Goal: Task Accomplishment & Management: Manage account settings

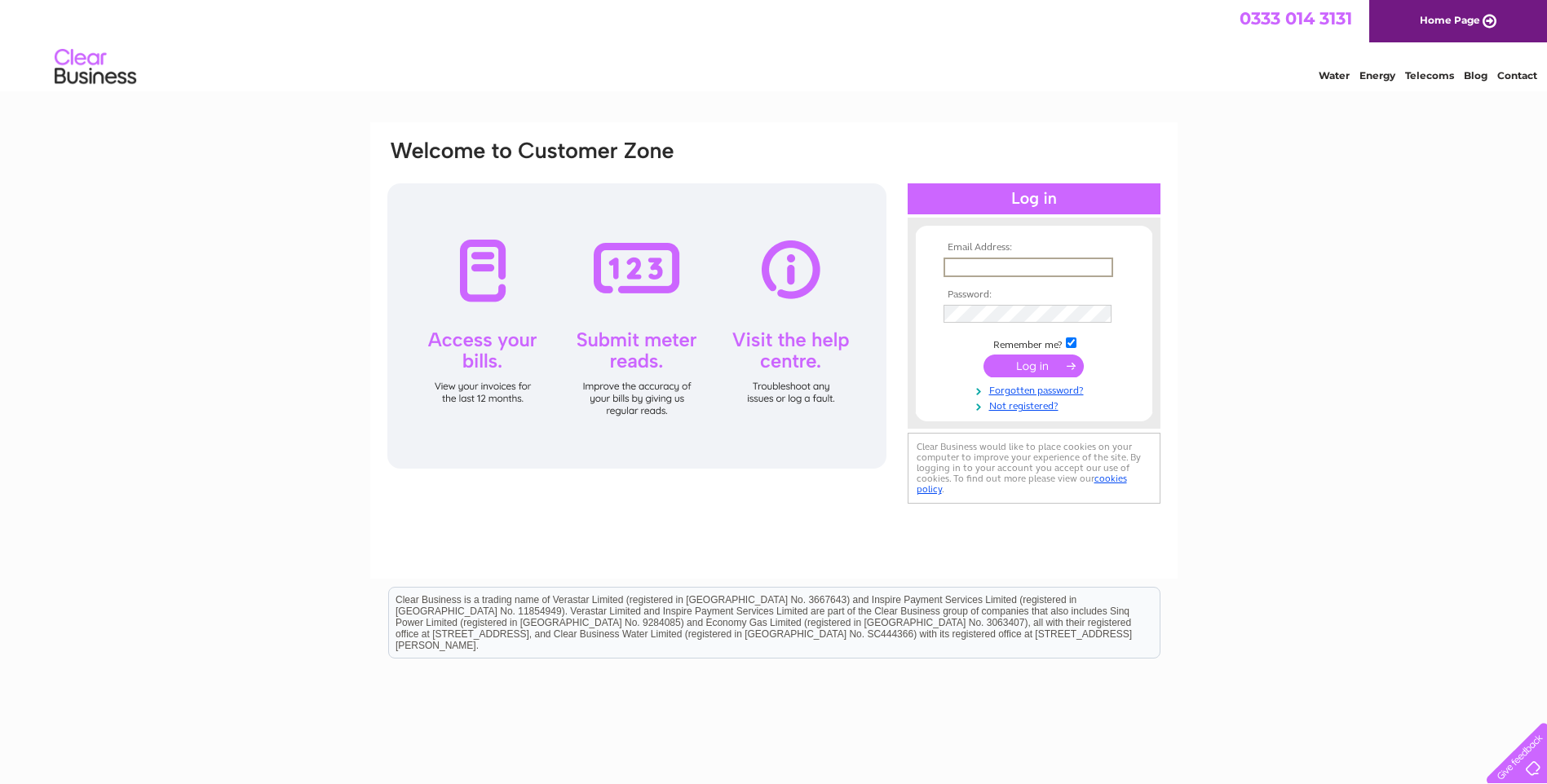
click at [1019, 266] on input "text" at bounding box center [1028, 267] width 170 height 20
type input "accounts@westportproperty.co.uk"
click at [983, 354] on input "submit" at bounding box center [1034, 365] width 101 height 22
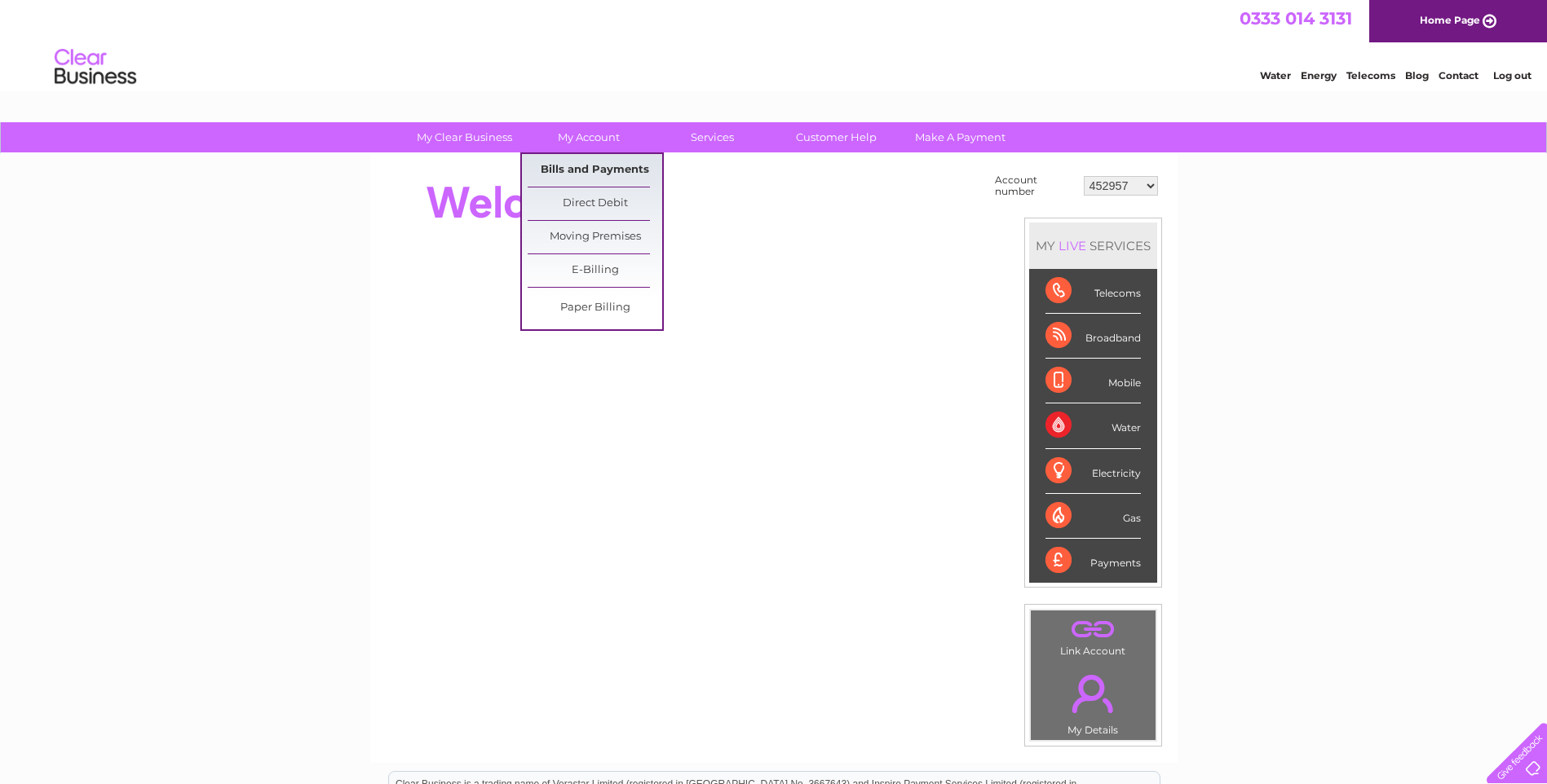
click at [585, 161] on link "Bills and Payments" at bounding box center [595, 170] width 135 height 32
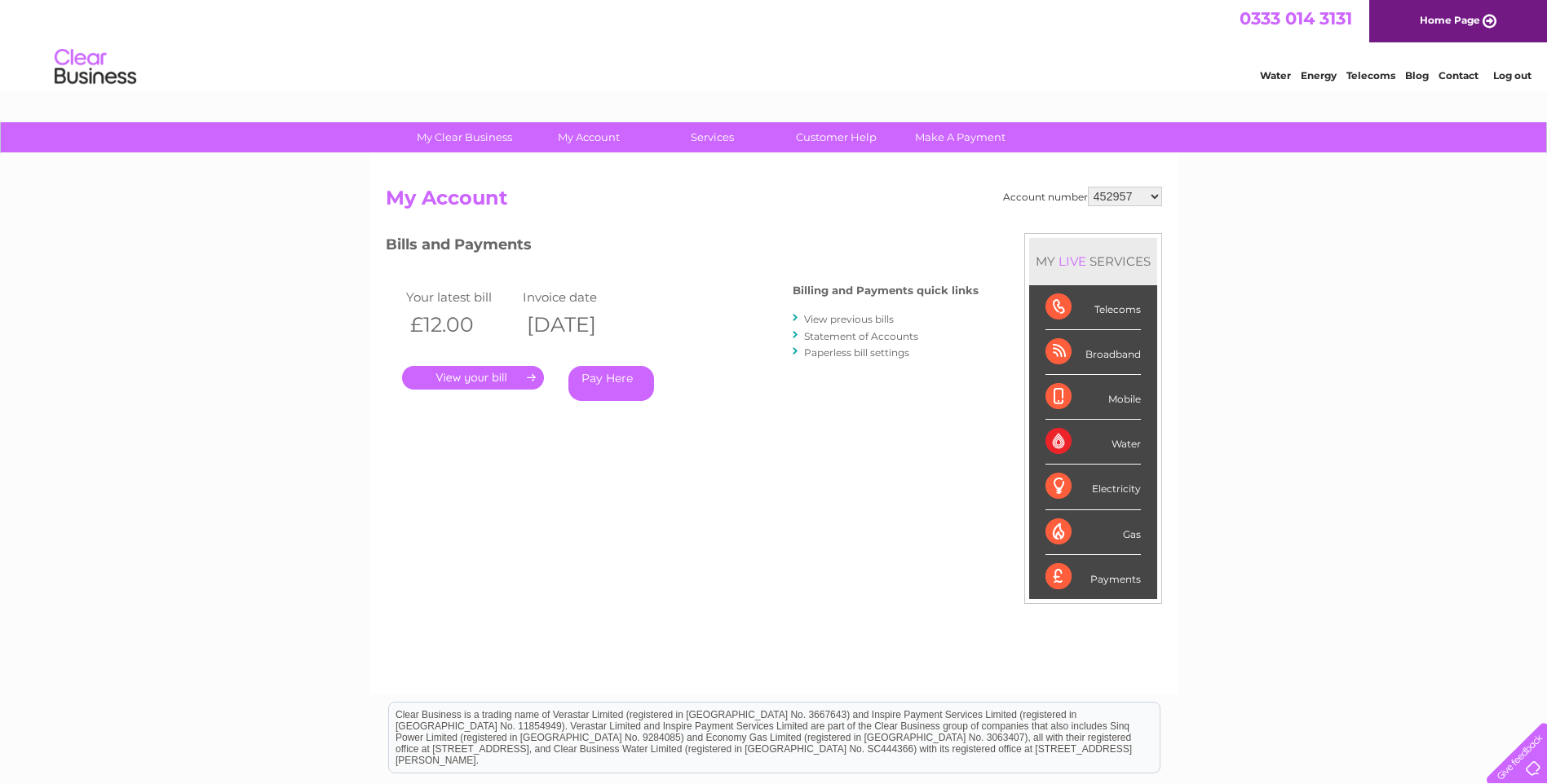
click at [1156, 191] on select "452957 953380 985271 987293 989778 1134232 1153991 30270935 30276623 30279465 3…" at bounding box center [1125, 196] width 74 height 20
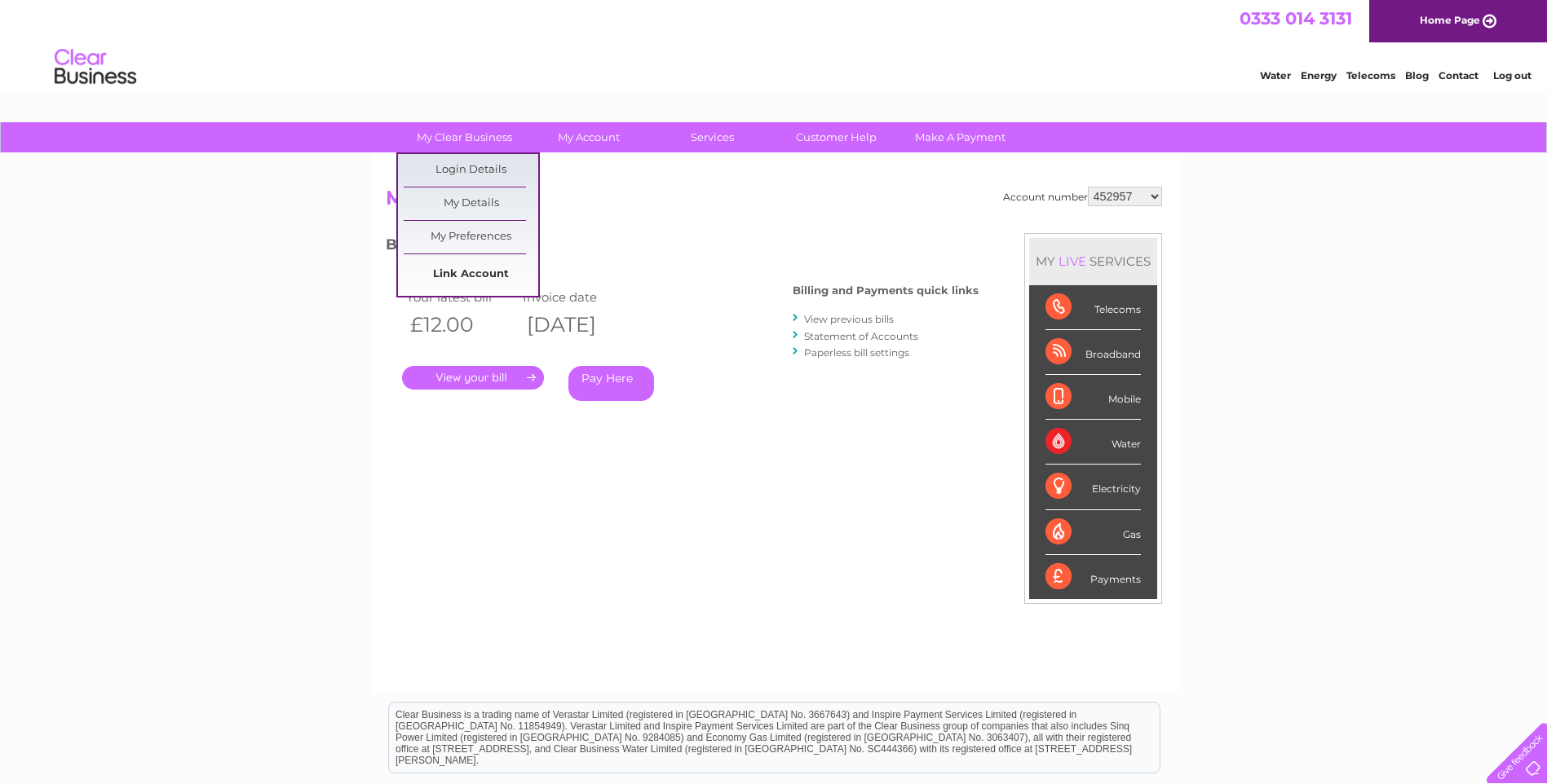
click at [446, 272] on link "Link Account" at bounding box center [471, 274] width 135 height 32
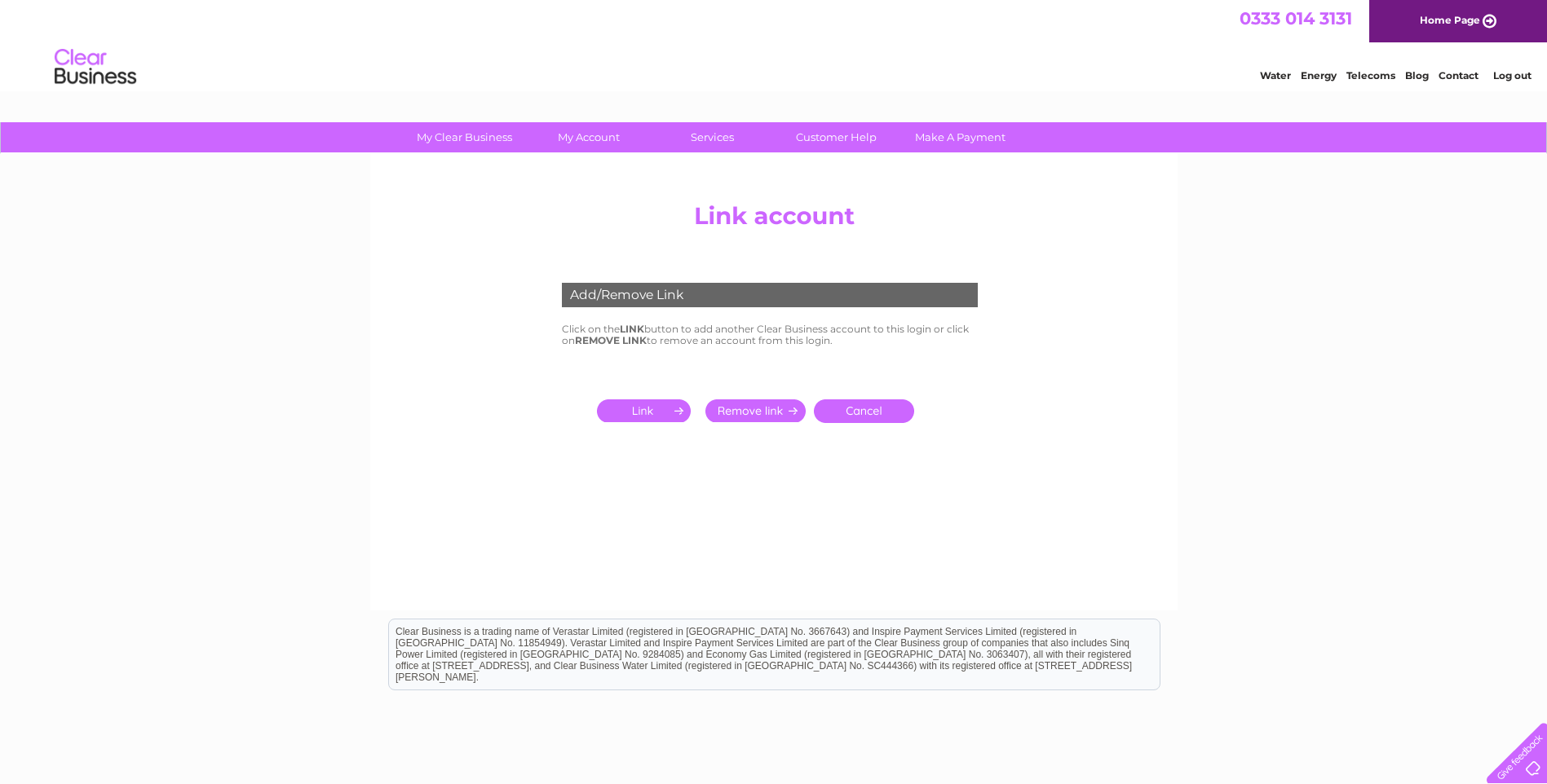
click at [647, 408] on input "submit" at bounding box center [647, 410] width 101 height 22
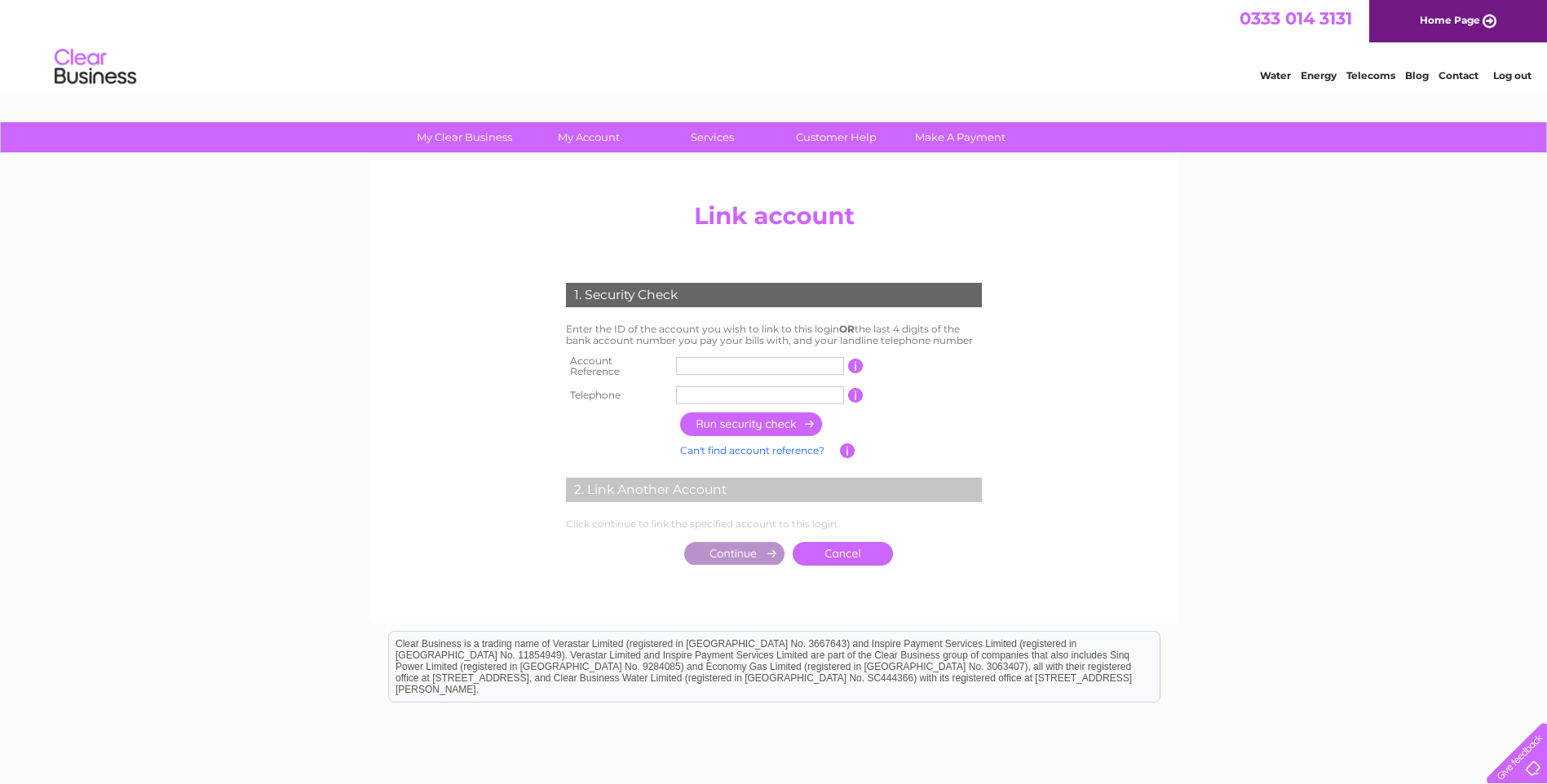
click at [684, 357] on input "text" at bounding box center [760, 366] width 168 height 18
type input "30314174"
click at [702, 394] on input "text" at bounding box center [760, 396] width 168 height 18
type input "01382225517"
click at [730, 417] on input "button" at bounding box center [752, 424] width 144 height 23
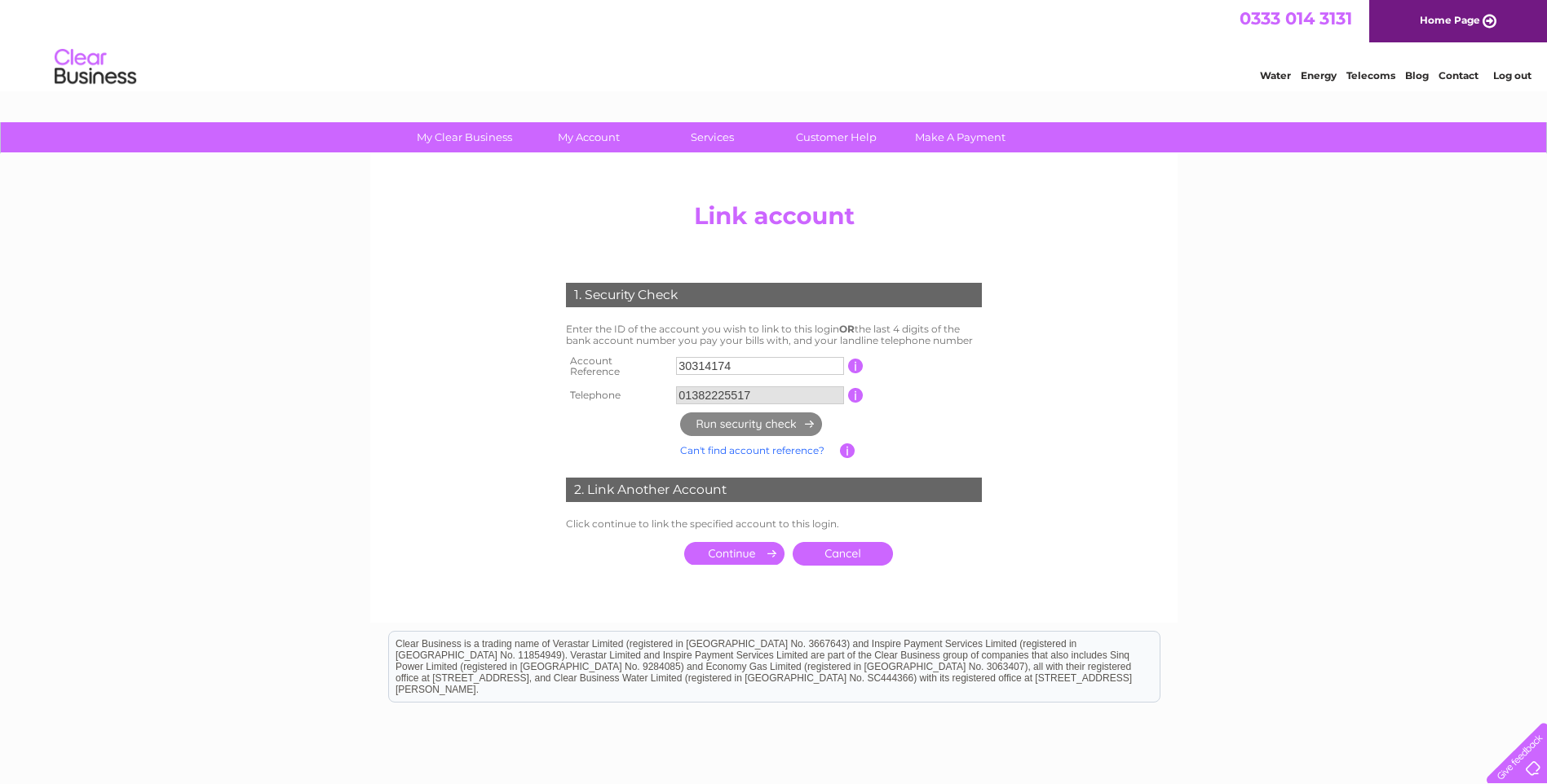
click at [748, 544] on input "submit" at bounding box center [735, 553] width 101 height 22
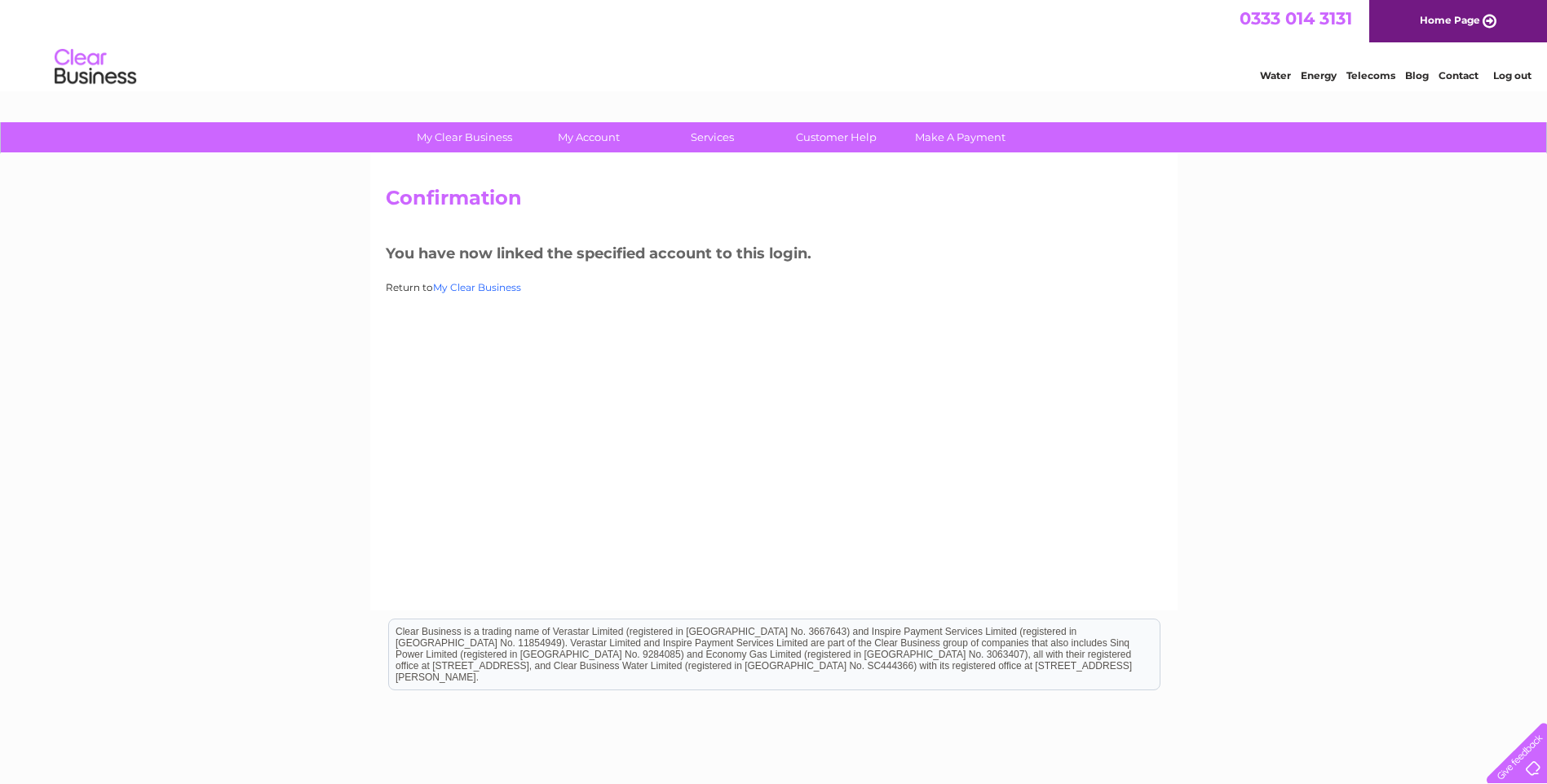
click at [471, 289] on link "My Clear Business" at bounding box center [477, 288] width 88 height 13
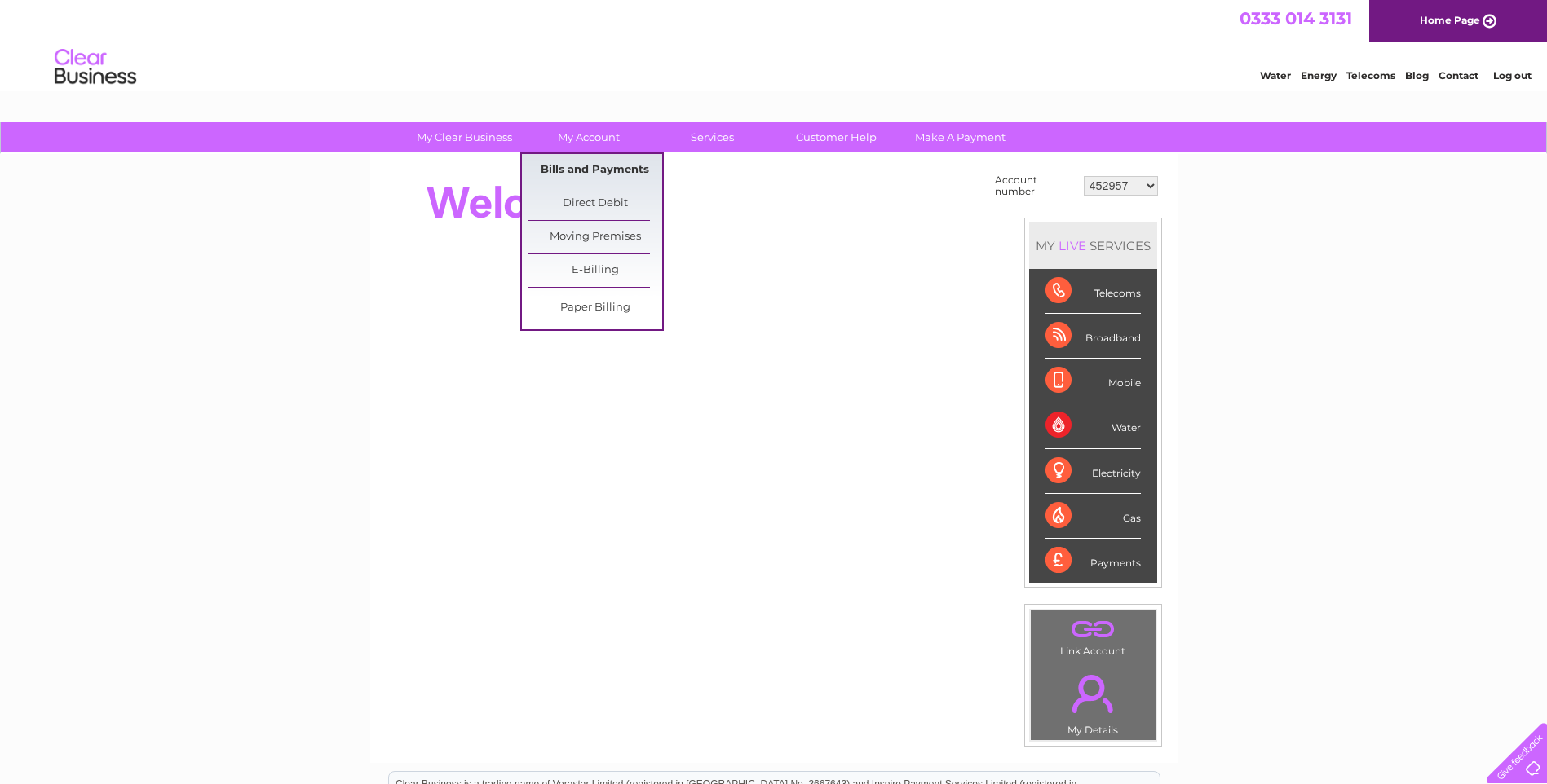
click at [599, 171] on link "Bills and Payments" at bounding box center [595, 170] width 135 height 32
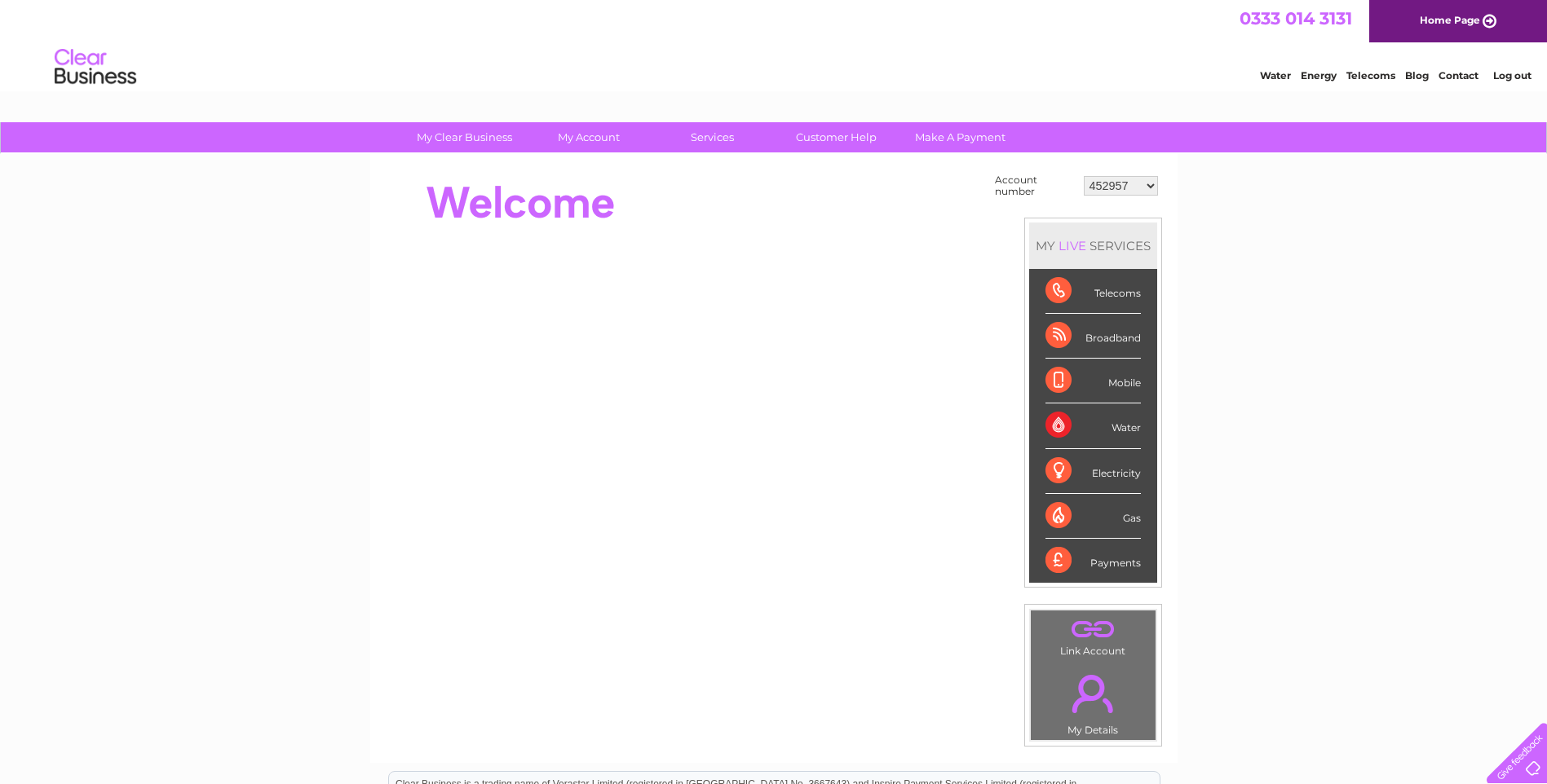
click at [1134, 185] on select "452957 953380 985271 987293 989778 1134232 1153991 30270935 30276623 30279465 3…" at bounding box center [1121, 186] width 74 height 20
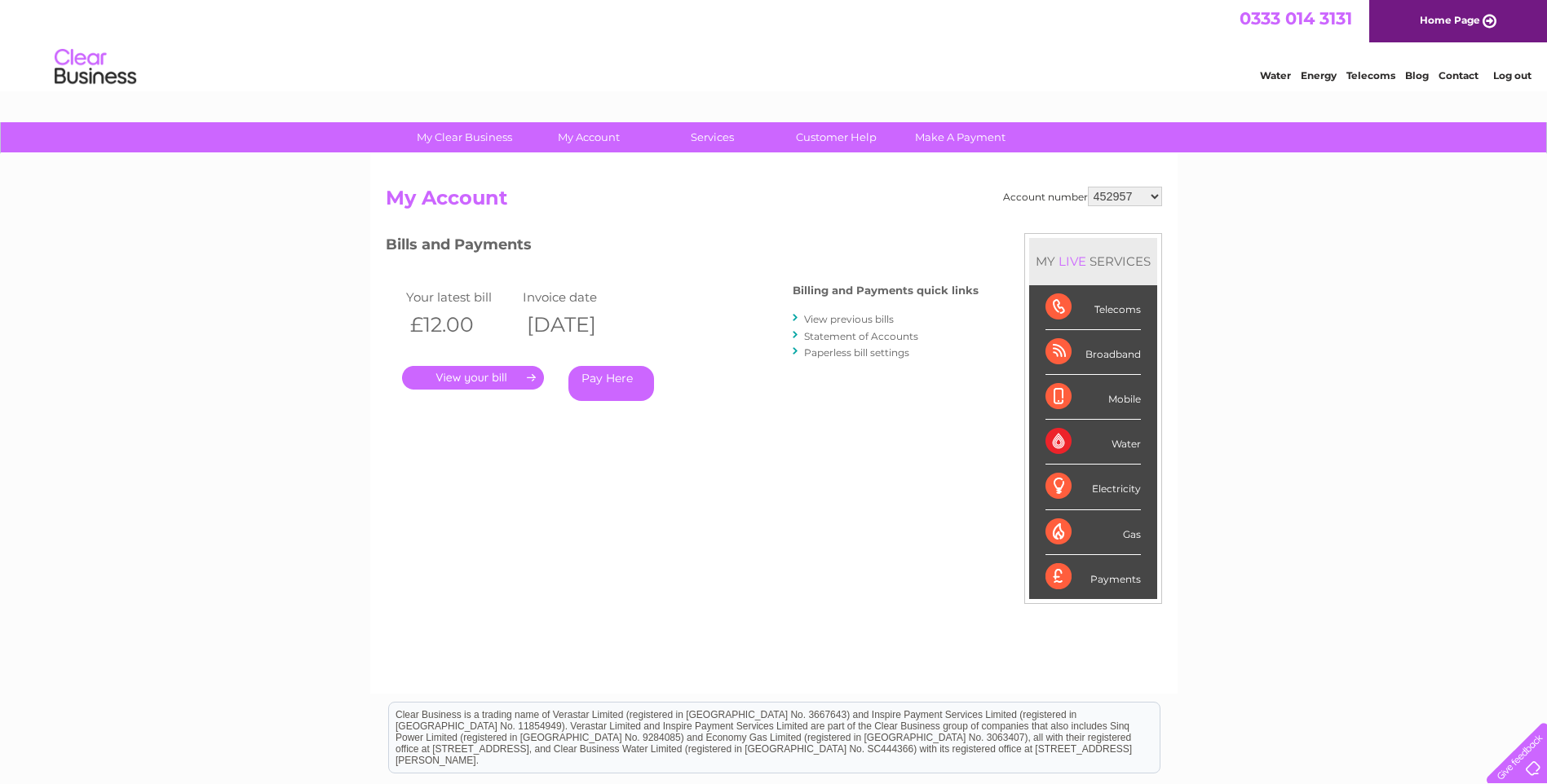
click at [1128, 188] on div "Account number 452957 953380 985271 987293 989778 1134232 1153991 30270935 3027…" at bounding box center [774, 424] width 808 height 540
click at [1127, 193] on select "452957 953380 985271 987293 989778 1134232 1153991 30270935 30276623 30279465 3…" at bounding box center [1125, 196] width 74 height 20
select select "30314174"
click at [1088, 187] on select "452957 953380 985271 987293 989778 1134232 1153991 30270935 30276623 30279465 3…" at bounding box center [1125, 196] width 74 height 20
click at [485, 377] on link "." at bounding box center [473, 378] width 142 height 23
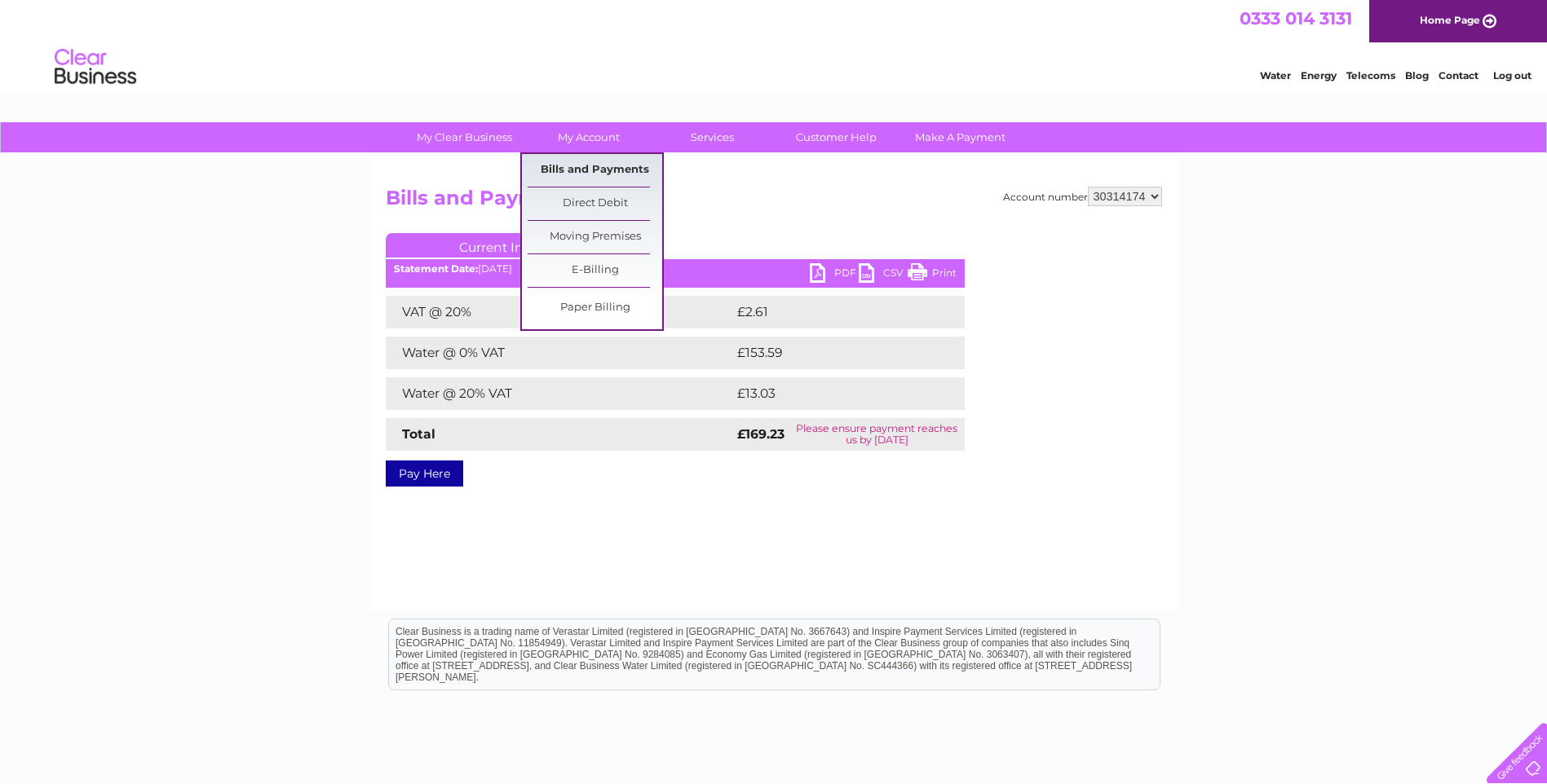
click at [592, 164] on link "Bills and Payments" at bounding box center [595, 170] width 135 height 32
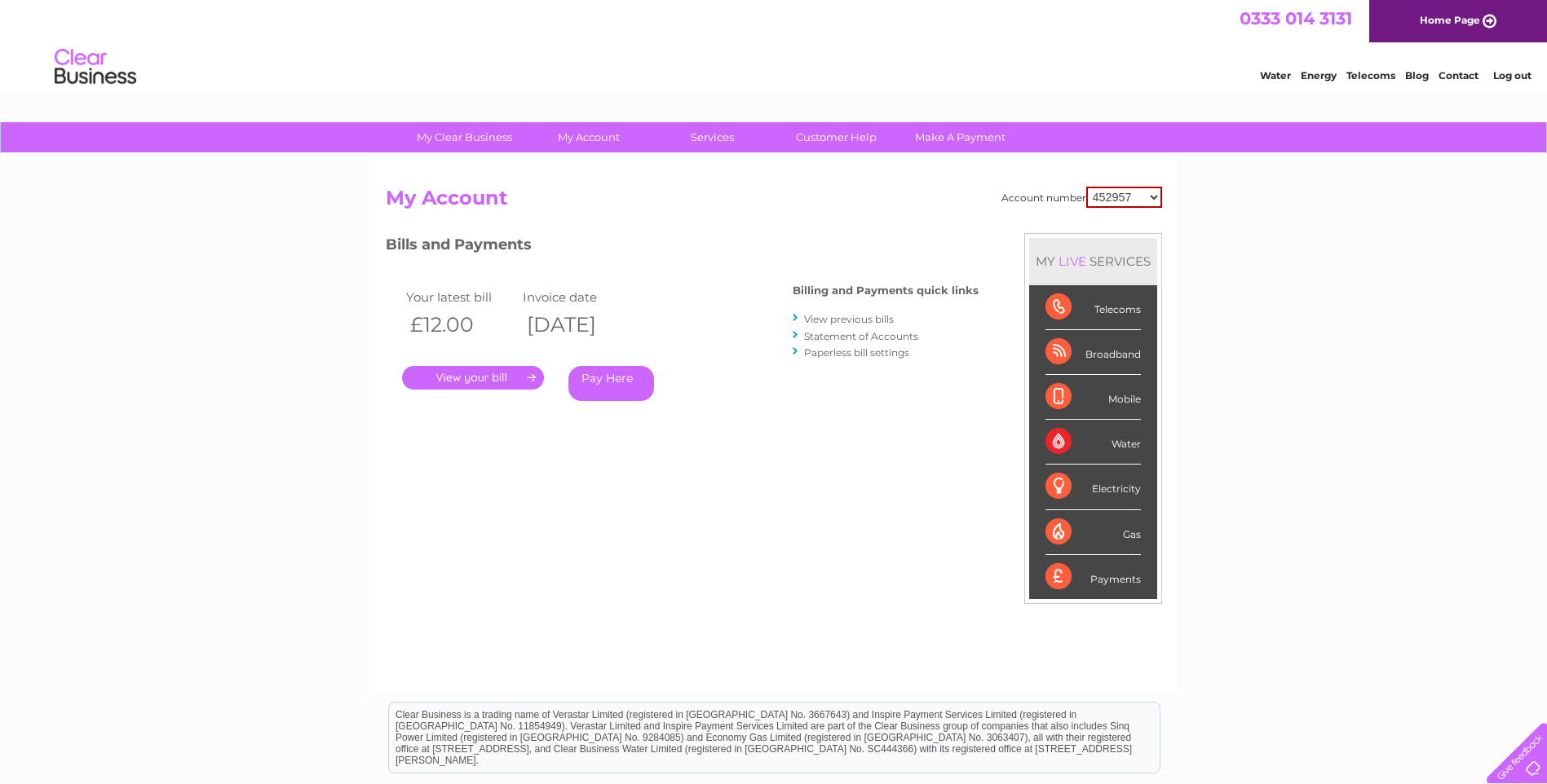
click at [865, 318] on link "View previous bills" at bounding box center [849, 319] width 90 height 13
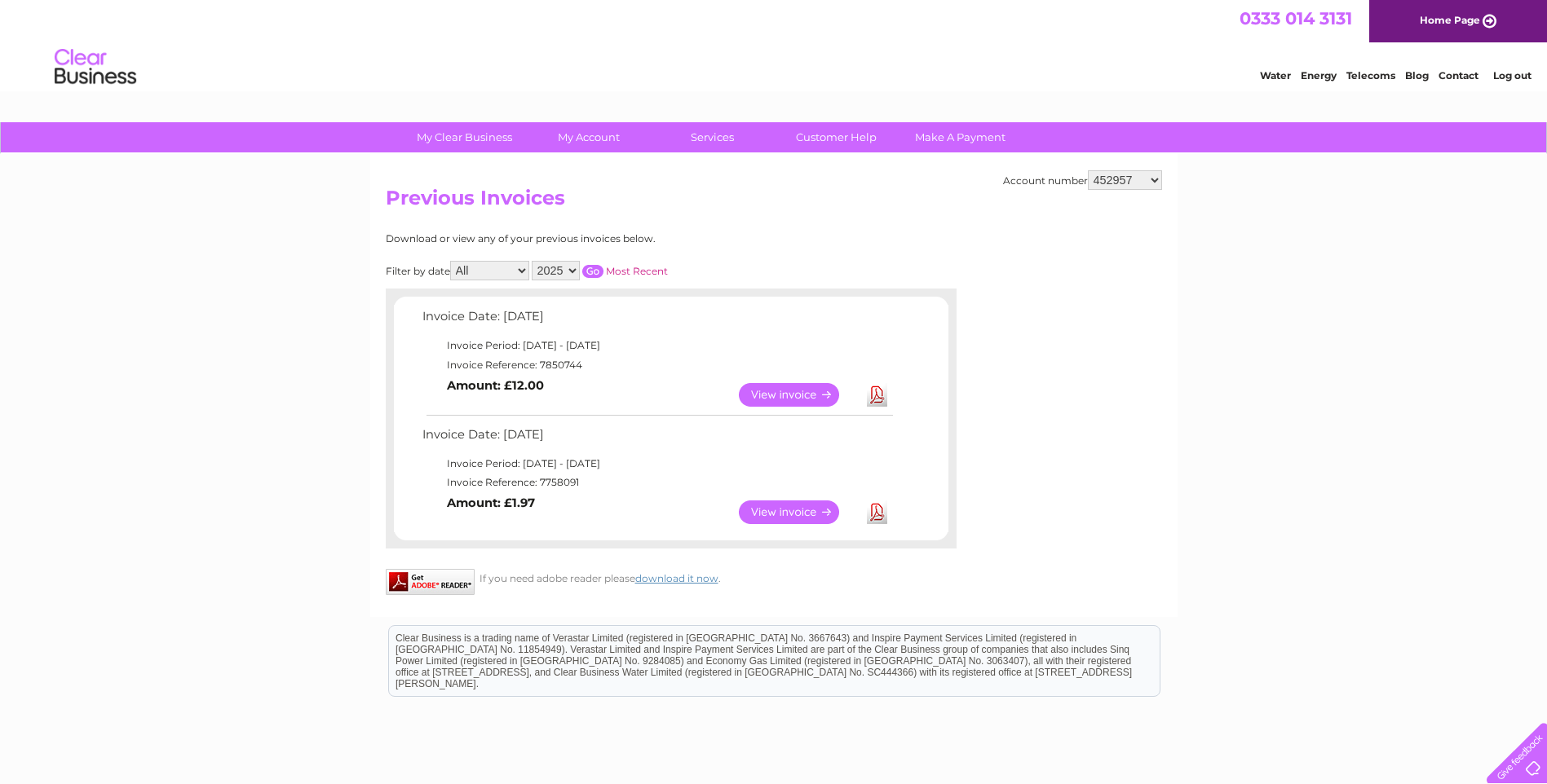
click at [521, 272] on select "All January February March June July September October November December" at bounding box center [490, 271] width 79 height 20
click at [521, 271] on select "All January February March June July September October November December" at bounding box center [490, 271] width 79 height 20
click at [570, 270] on select "2025 2023 2022" at bounding box center [556, 271] width 48 height 20
click at [1156, 179] on select "452957 953380 985271 987293 989778 1134232 1153991 30270935 30276623 30279465 3…" at bounding box center [1125, 180] width 74 height 20
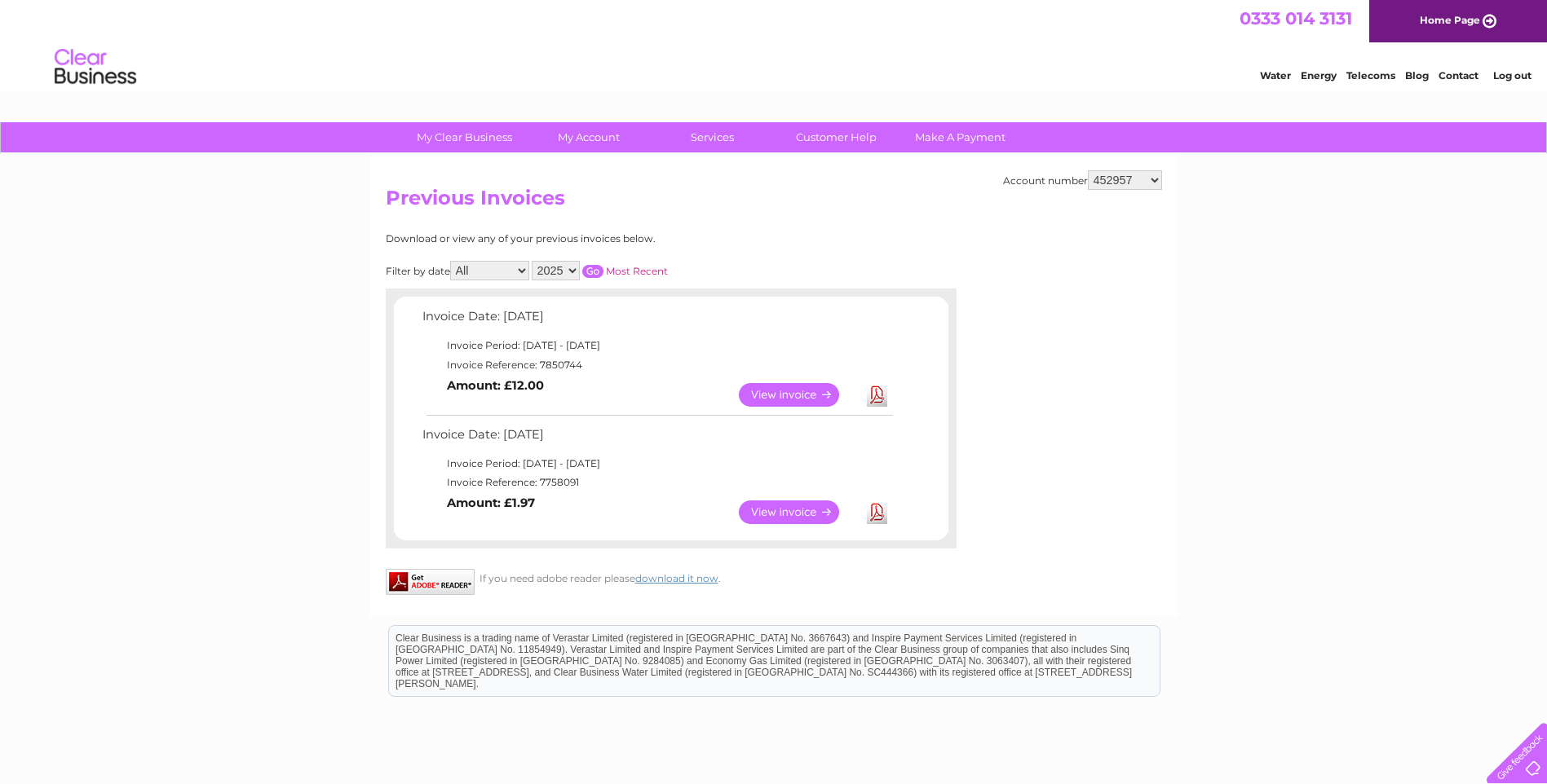
select select "30314174"
click at [1088, 170] on select "452957 953380 985271 987293 989778 1134232 1153991 30270935 30276623 30279465 3…" at bounding box center [1125, 180] width 74 height 20
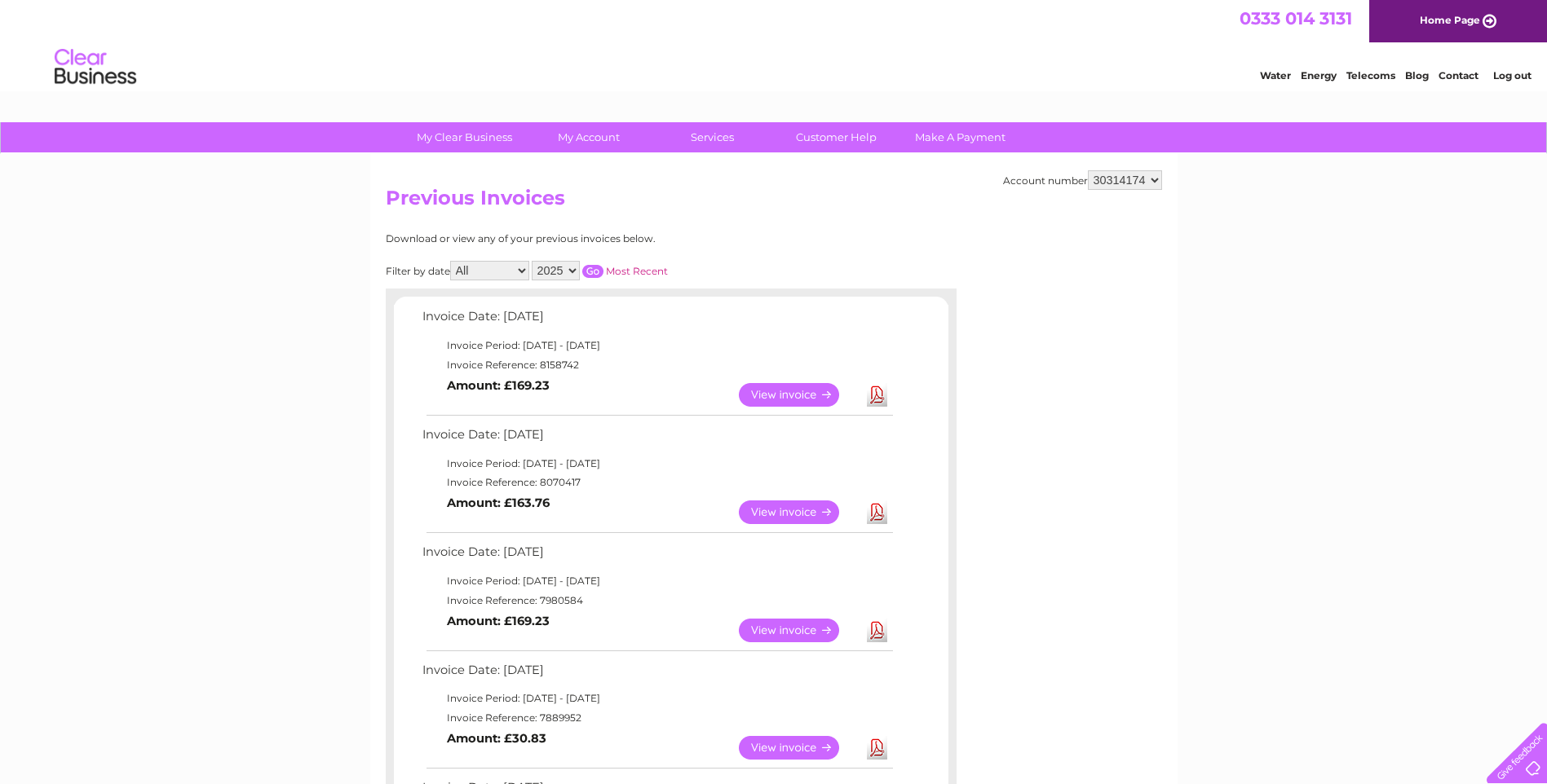
click at [791, 514] on link "View" at bounding box center [800, 512] width 120 height 23
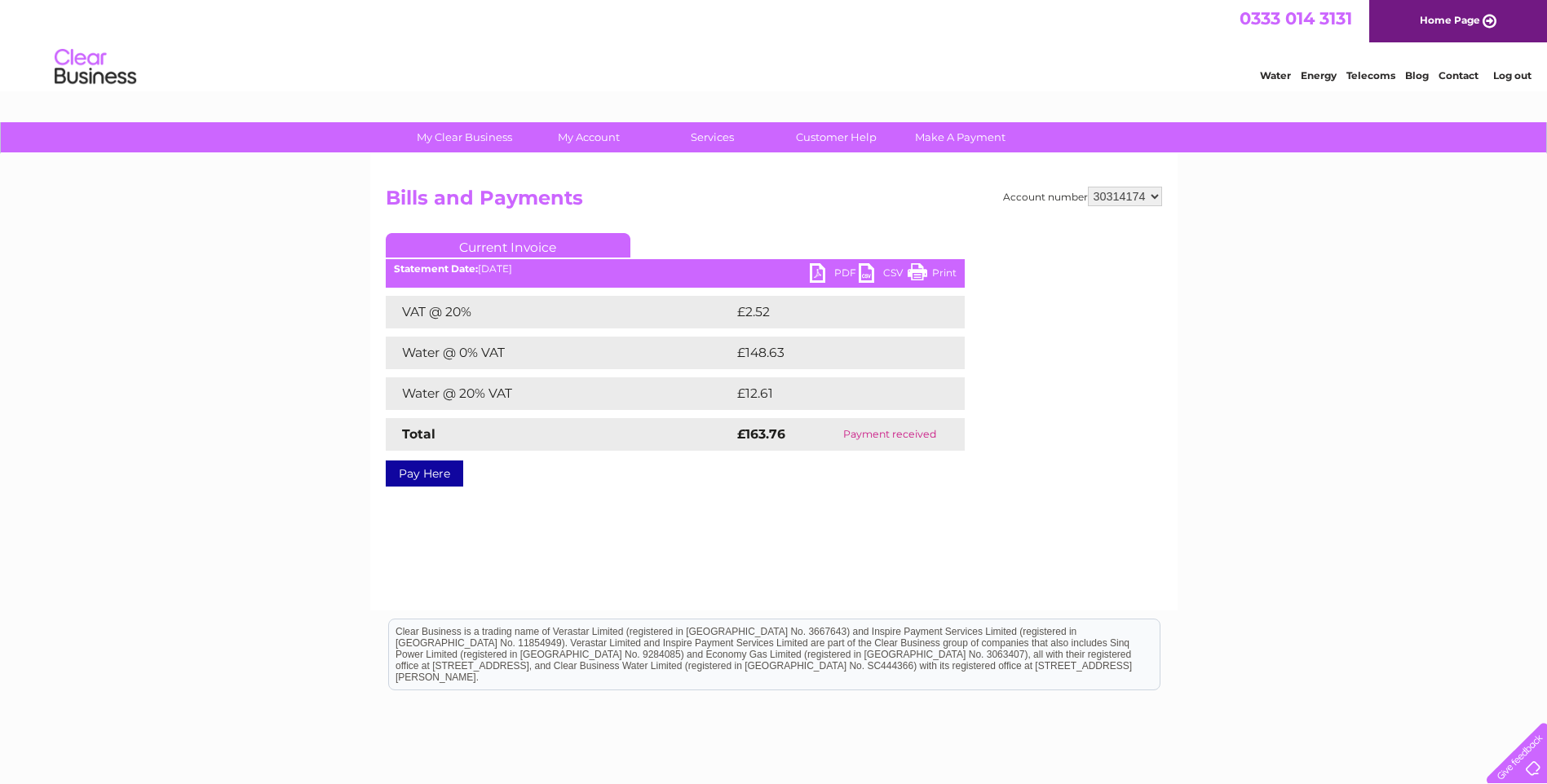
click at [829, 269] on link "PDF" at bounding box center [835, 275] width 49 height 23
